Goal: Understand process/instructions

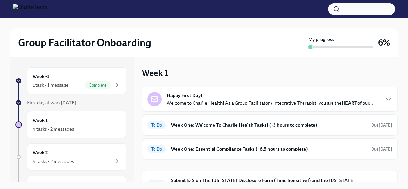
click at [275, 103] on p "Welcome to Charlie Health! As a Group Facilitator / Integrative Therapist, you …" at bounding box center [270, 103] width 206 height 6
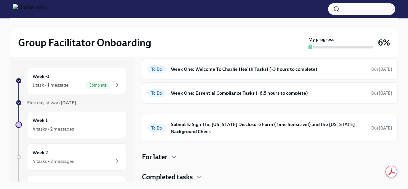
scroll to position [257, 0]
click at [63, 122] on div "Week 1 4 tasks • 2 messages" at bounding box center [77, 124] width 88 height 16
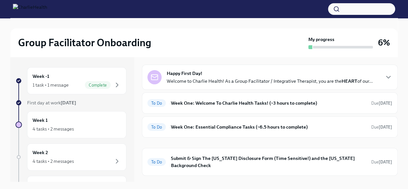
scroll to position [32, 0]
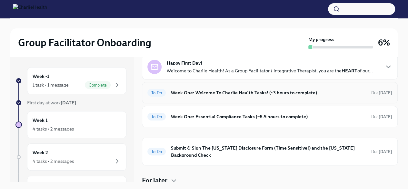
click at [266, 93] on h6 "Week One: Welcome To Charlie Health Tasks! (~3 hours to complete)" at bounding box center [268, 92] width 195 height 7
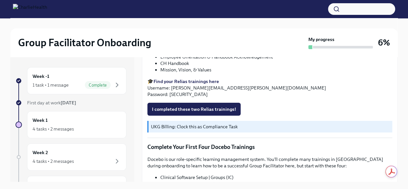
scroll to position [774, 0]
click at [201, 82] on strong "Find your Relias trainings here" at bounding box center [186, 81] width 65 height 6
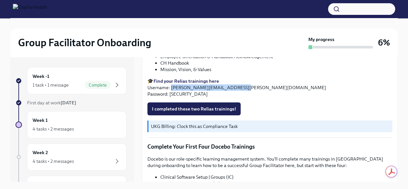
drag, startPoint x: 171, startPoint y: 86, endPoint x: 239, endPoint y: 89, distance: 68.1
click at [239, 89] on p "🎓 Find your Relias trainings here Username: [PERSON_NAME][EMAIL_ADDRESS][PERSON…" at bounding box center [269, 87] width 245 height 19
copy p "[EMAIL_ADDRESS][PERSON_NAME][DOMAIN_NAME]"
drag, startPoint x: 169, startPoint y: 94, endPoint x: 186, endPoint y: 95, distance: 17.5
click at [186, 95] on p "🎓 Find your Relias trainings here Username: [PERSON_NAME][EMAIL_ADDRESS][PERSON…" at bounding box center [269, 87] width 245 height 19
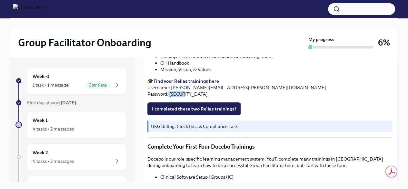
copy p "ch1234"
drag, startPoint x: 171, startPoint y: 86, endPoint x: 241, endPoint y: 90, distance: 70.4
click at [241, 90] on p "🎓 Find your Relias trainings here Username: [PERSON_NAME][EMAIL_ADDRESS][PERSON…" at bounding box center [269, 87] width 245 height 19
copy p "[EMAIL_ADDRESS][PERSON_NAME][DOMAIN_NAME]"
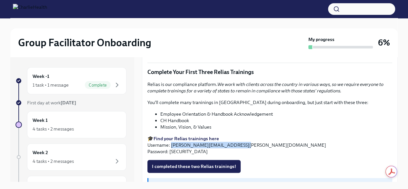
scroll to position [710, 0]
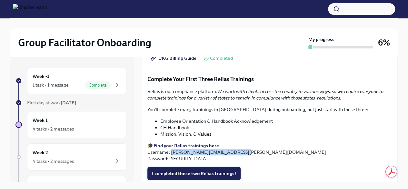
click at [200, 172] on span "I completed these two Relias trainings!" at bounding box center [194, 173] width 84 height 6
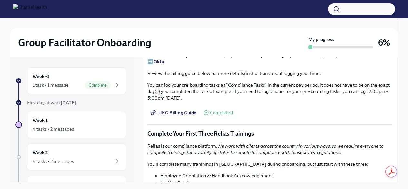
scroll to position [645, 0]
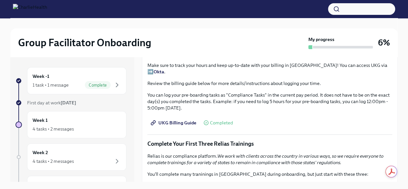
click at [195, 124] on span "UKG Billing Guide" at bounding box center [174, 122] width 45 height 6
